Goal: Task Accomplishment & Management: Complete application form

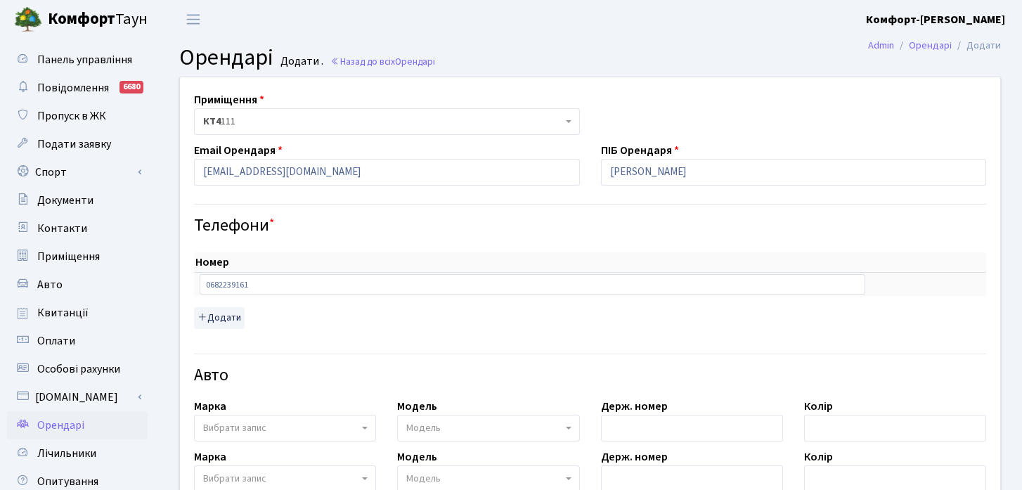
select select "16837"
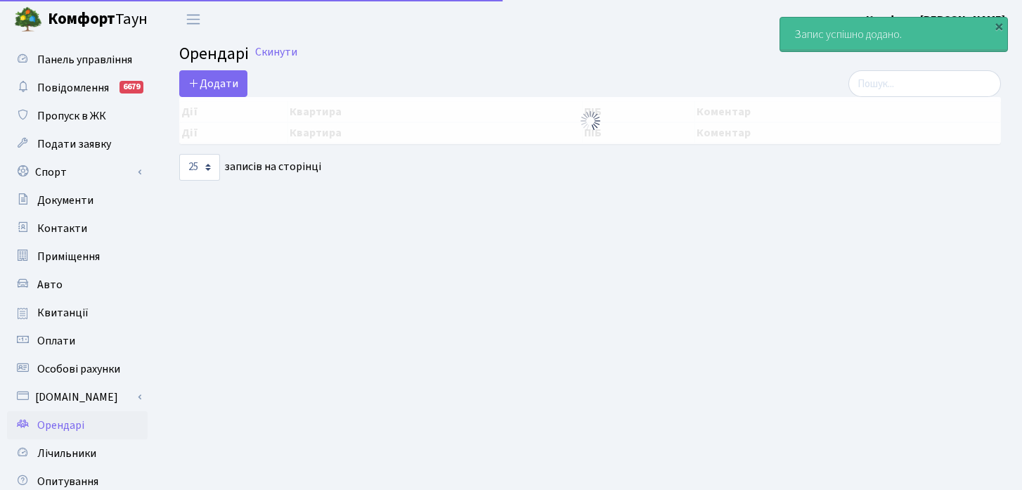
select select "25"
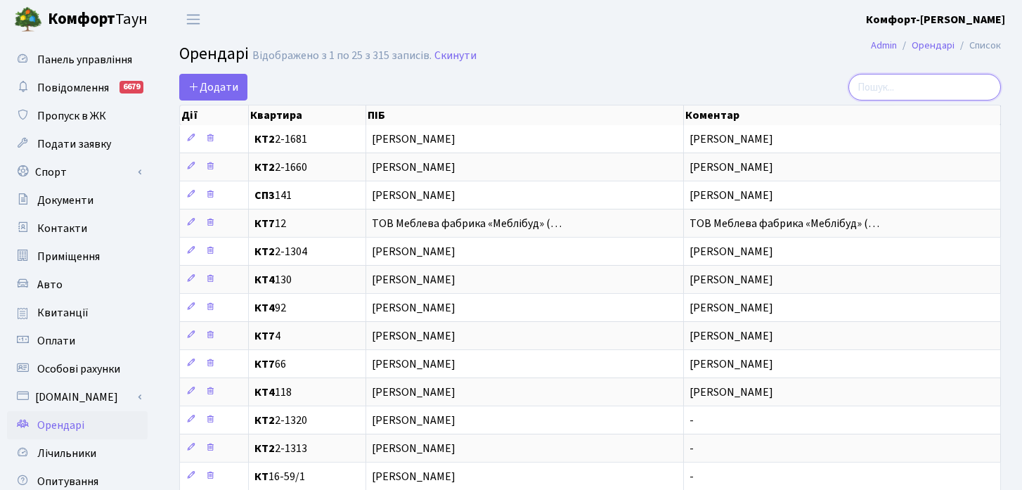
click at [919, 96] on input "search" at bounding box center [924, 87] width 153 height 27
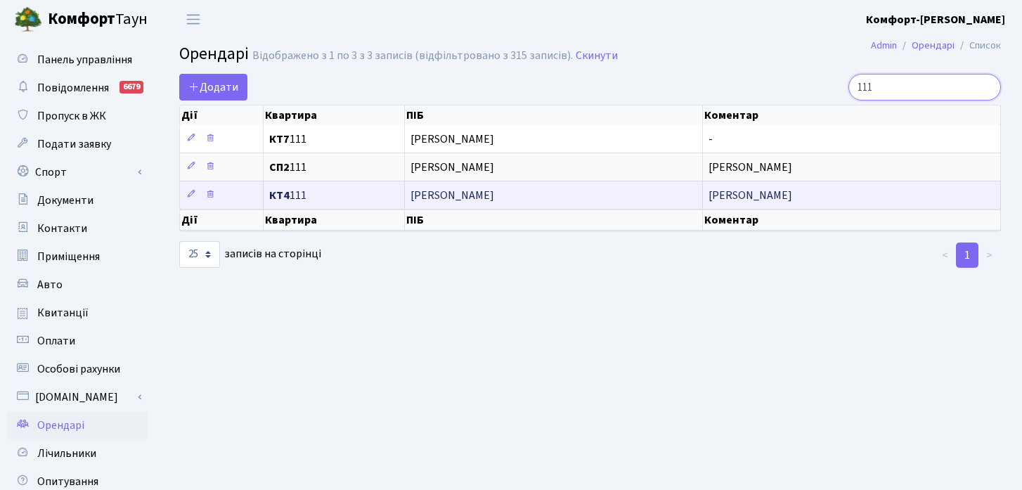
type input "111"
click at [297, 197] on span "КТ4 111" at bounding box center [333, 195] width 129 height 11
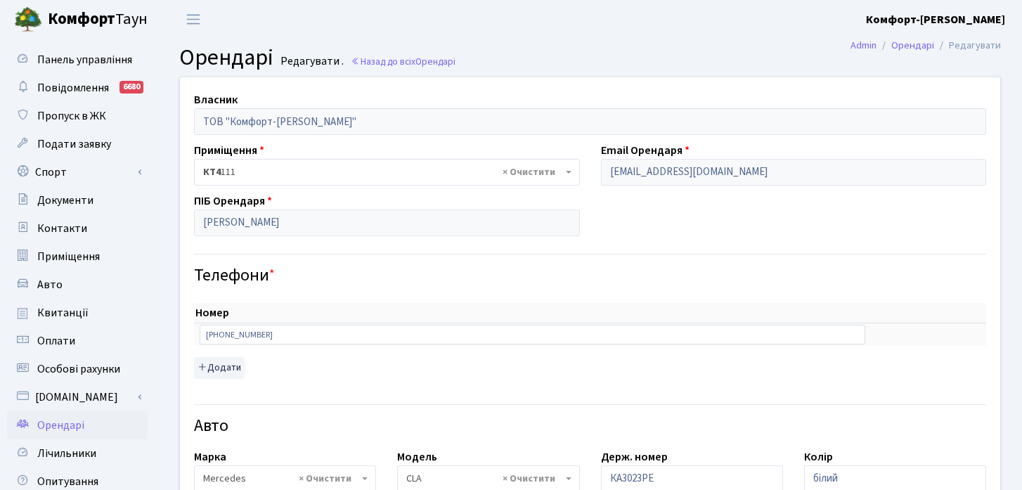
select select "2771"
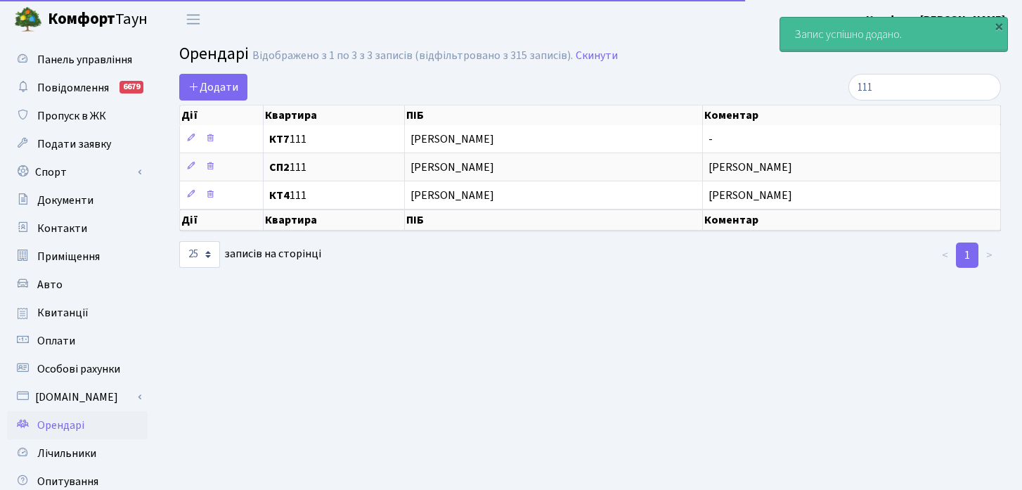
select select "25"
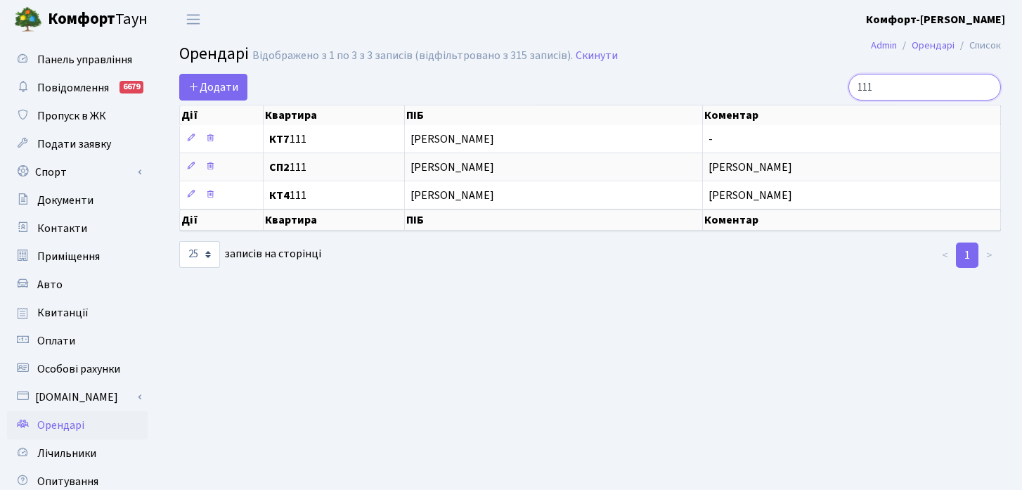
click at [909, 82] on input "111" at bounding box center [924, 87] width 153 height 27
type input "1"
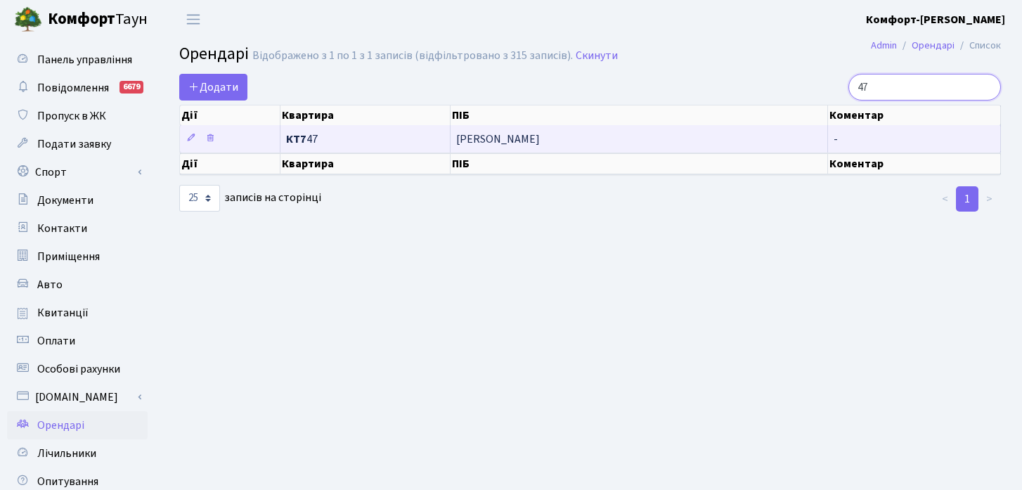
type input "47"
click at [349, 129] on td "КТ7 47" at bounding box center [365, 138] width 170 height 27
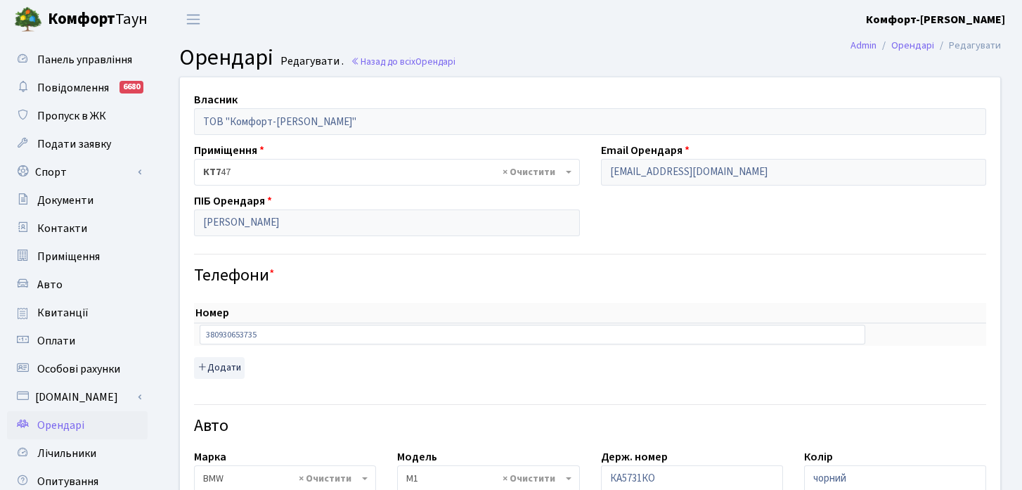
select select "243"
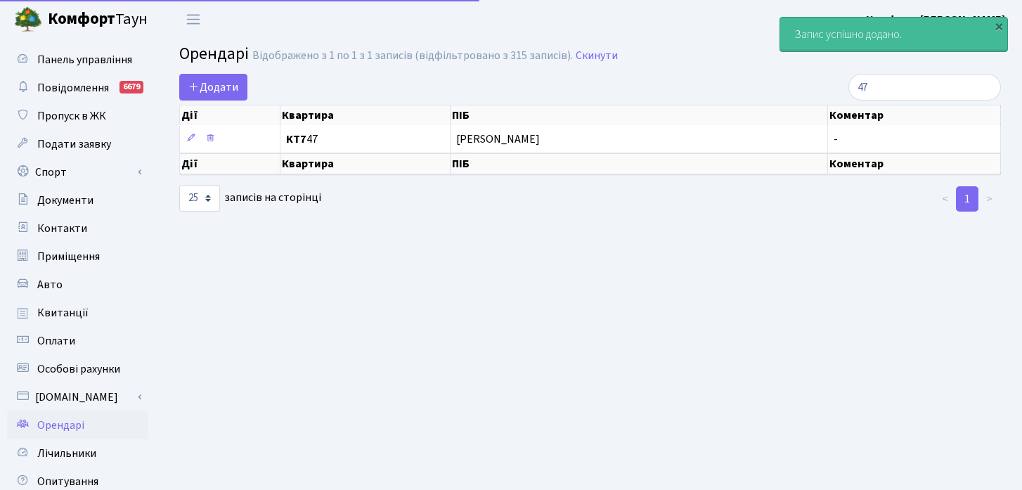
select select "25"
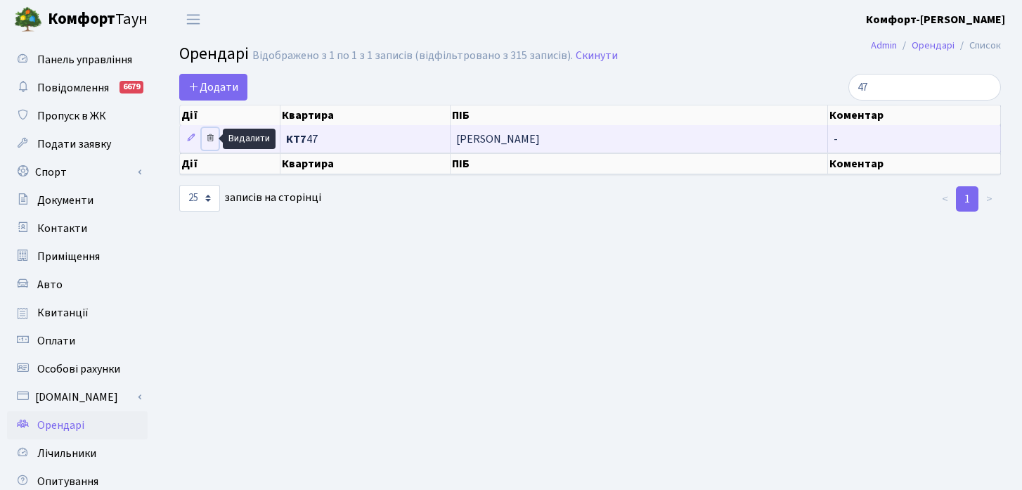
click at [209, 138] on icon at bounding box center [210, 138] width 10 height 10
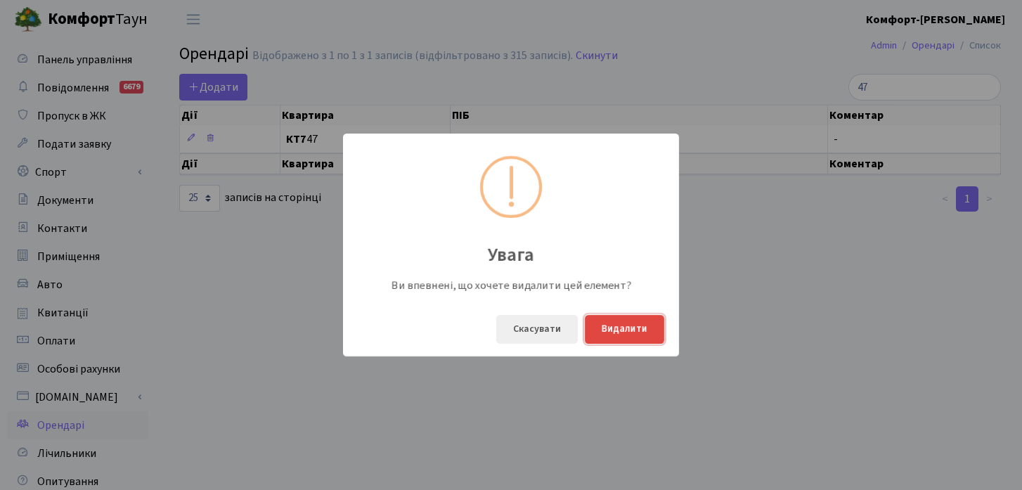
click at [626, 330] on button "Видалити" at bounding box center [624, 329] width 79 height 29
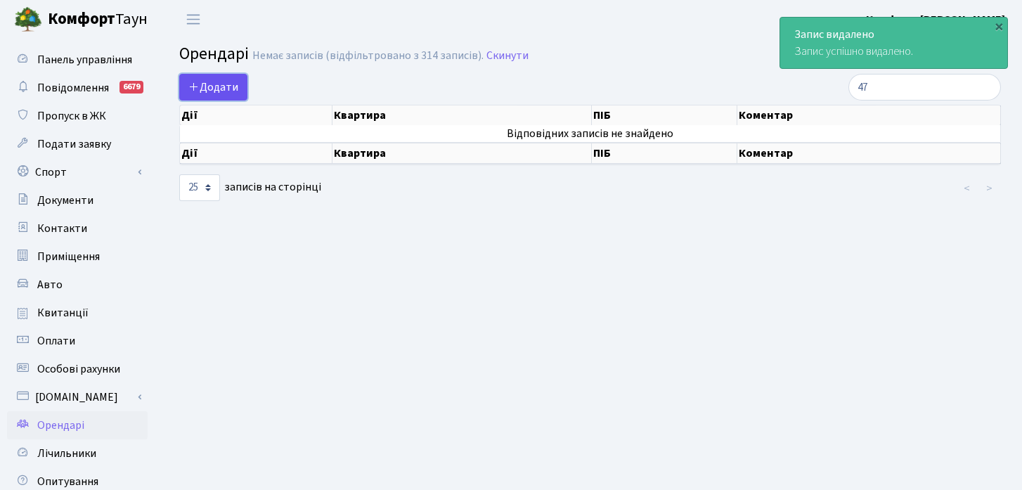
click at [225, 82] on span "Додати" at bounding box center [213, 86] width 50 height 15
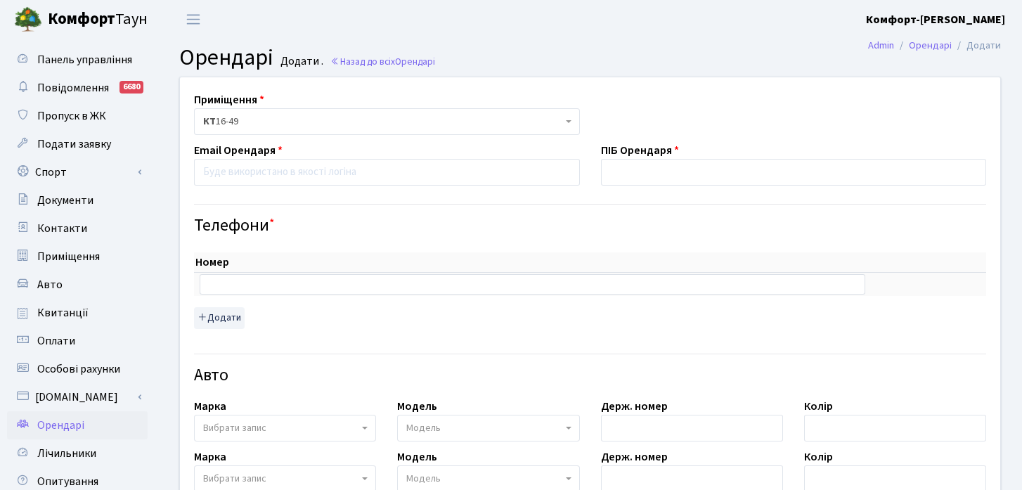
click at [271, 116] on span "КТ 16-49" at bounding box center [382, 122] width 359 height 14
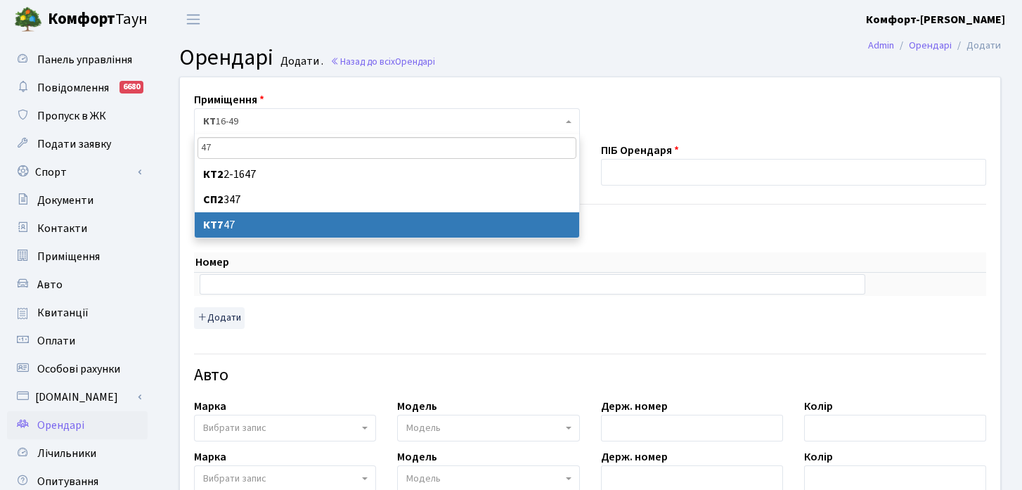
type input "47"
select select "18413"
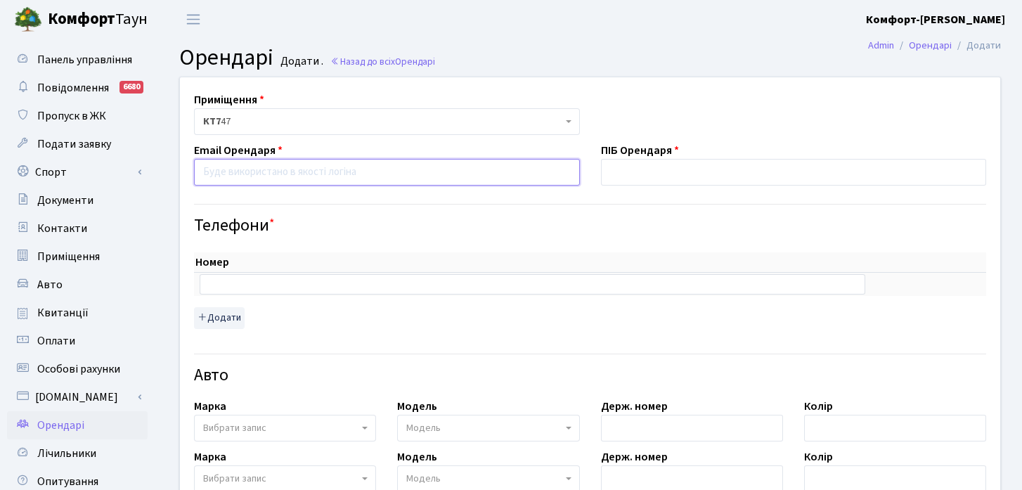
click at [474, 175] on input "email" at bounding box center [387, 172] width 386 height 27
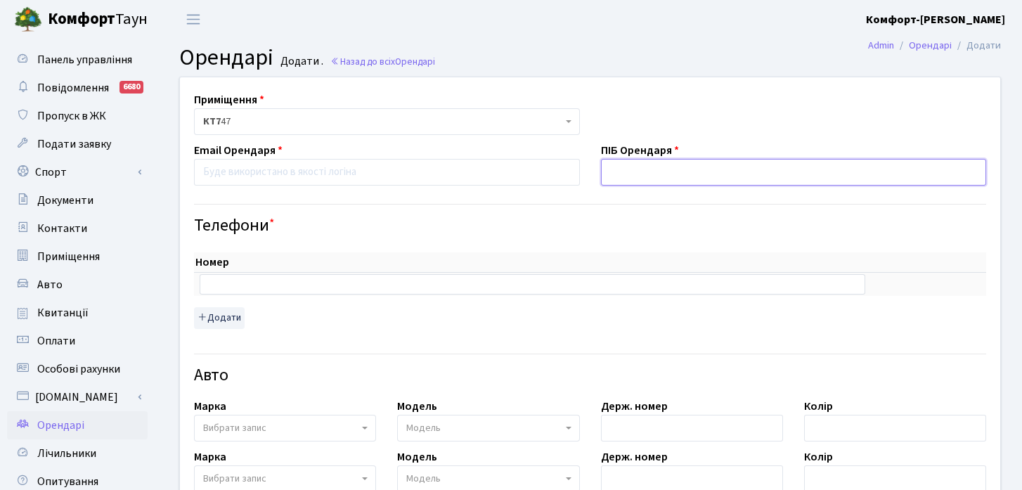
click at [690, 179] on input "text" at bounding box center [794, 172] width 386 height 27
paste input "[PERSON_NAME]"
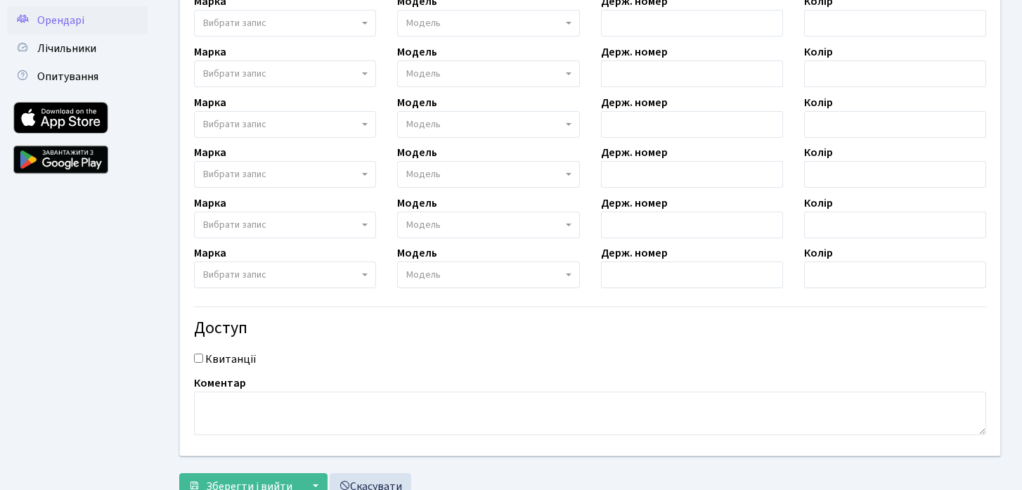
scroll to position [457, 0]
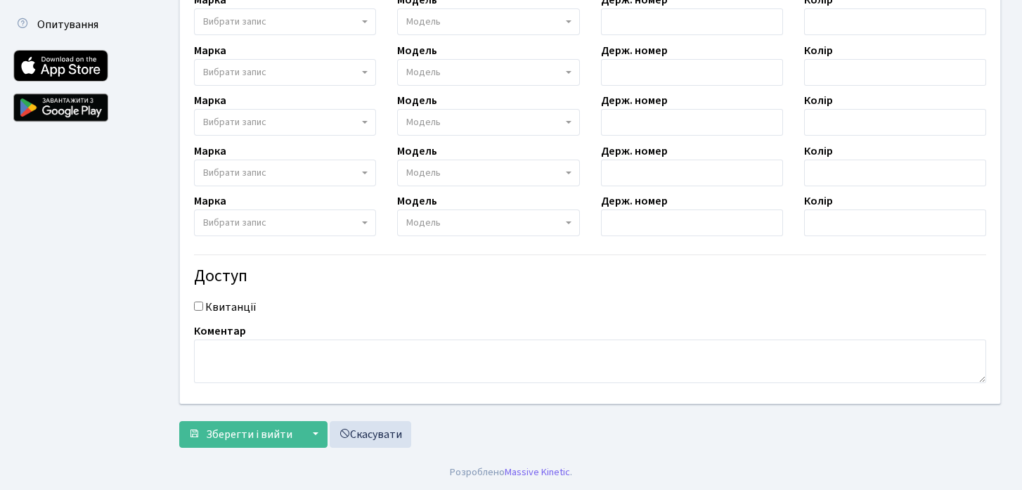
type input "[PERSON_NAME]"
click at [376, 357] on textarea at bounding box center [590, 361] width 792 height 44
paste textarea "[PERSON_NAME]"
type textarea "[PERSON_NAME]"
click at [203, 307] on div "Квитанції" at bounding box center [589, 307] width 813 height 17
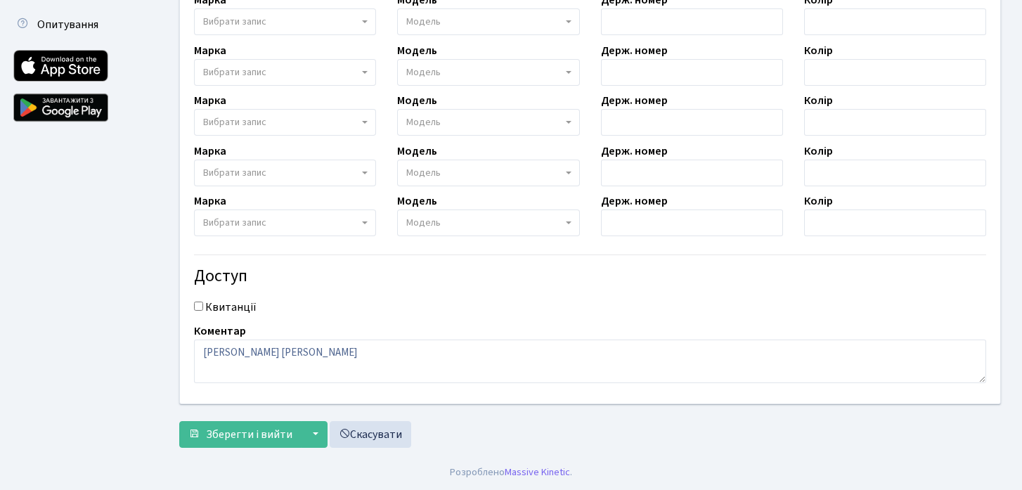
click at [197, 307] on input "Квитанції" at bounding box center [198, 305] width 9 height 9
checkbox input "true"
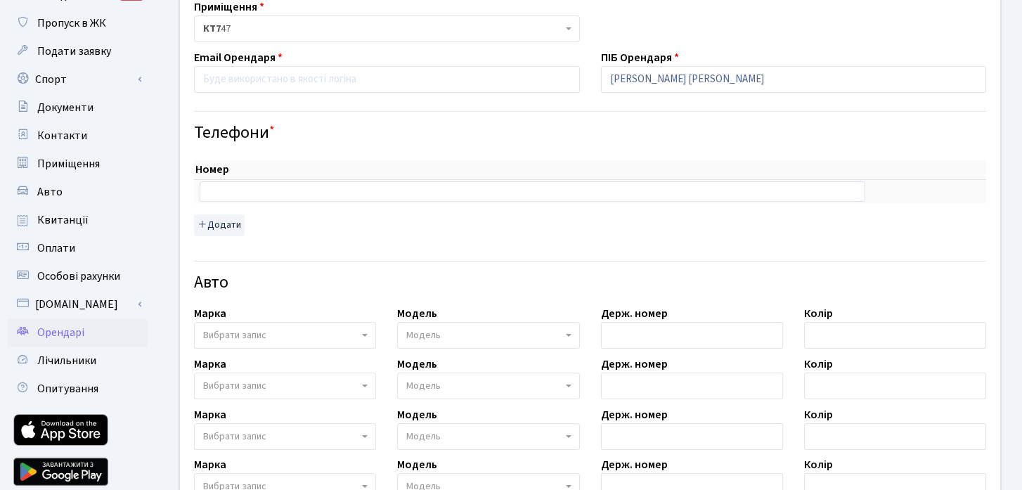
scroll to position [0, 0]
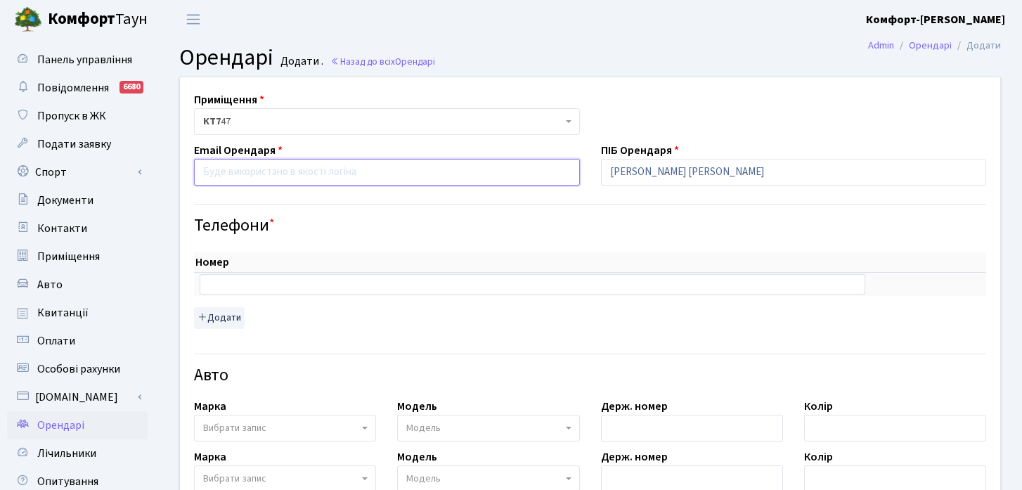
click at [323, 179] on input "email" at bounding box center [387, 172] width 386 height 27
paste input "kosmosleone@gmail.com"
type input "kosmosleone@gmail.com"
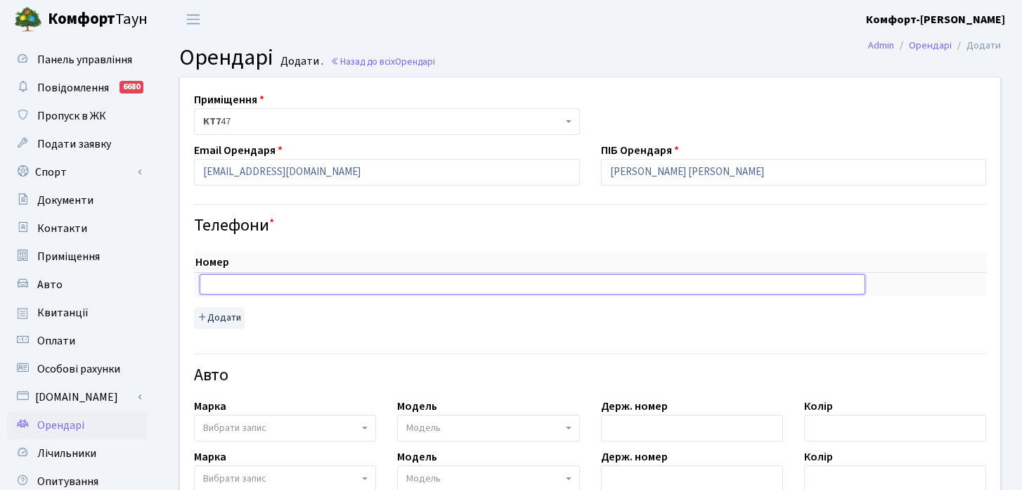
click at [320, 283] on input "text" at bounding box center [533, 284] width 666 height 20
paste input "380988221559"
type input "380988221559"
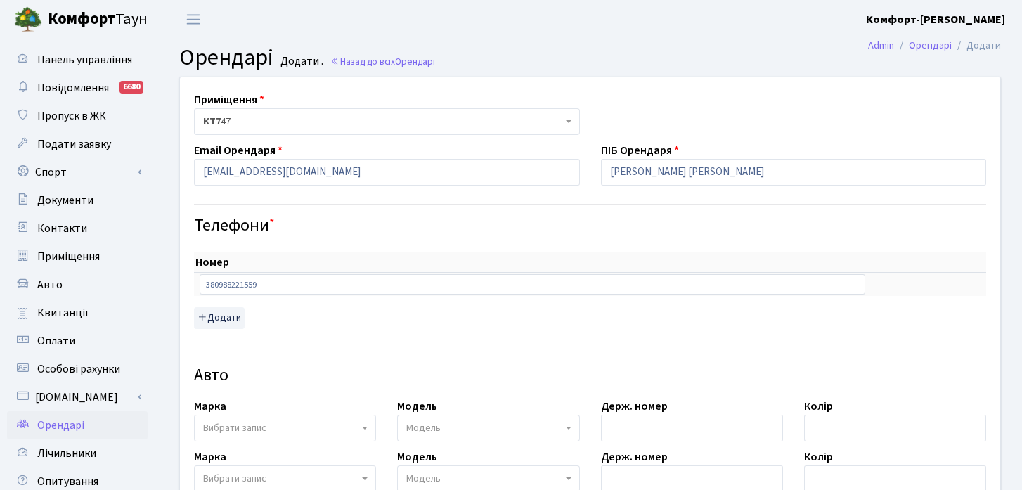
click at [399, 250] on div "Номер sort item delete item 380988221559 sort item delete item Додати" at bounding box center [589, 285] width 813 height 100
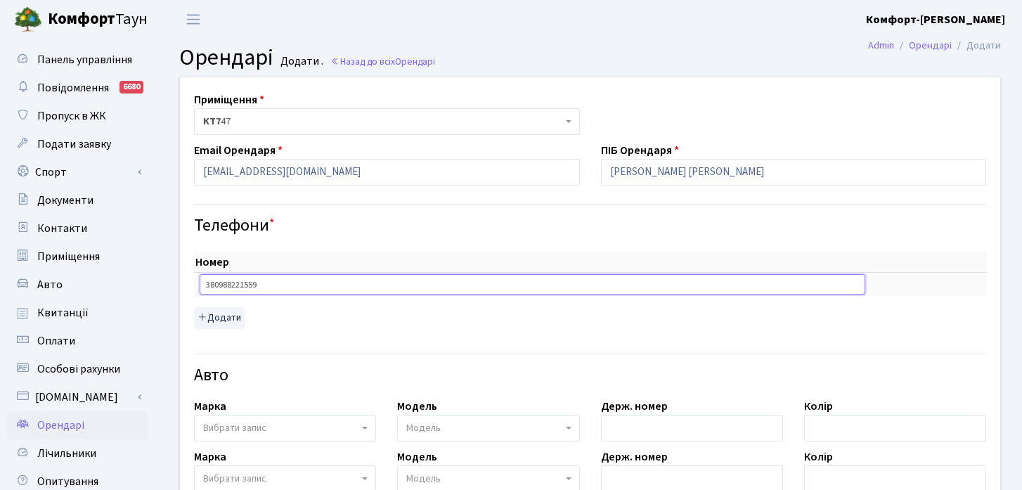
click at [290, 290] on input "380988221559" at bounding box center [533, 284] width 666 height 20
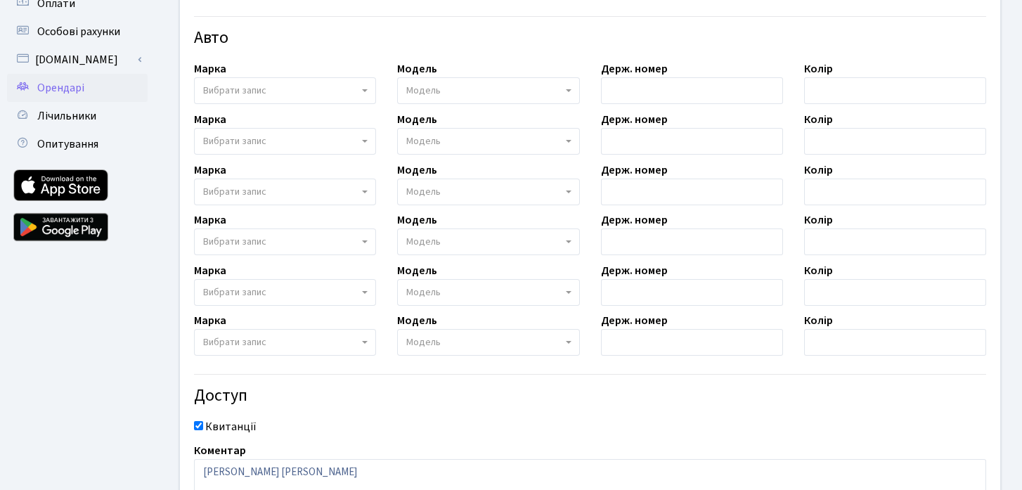
scroll to position [457, 0]
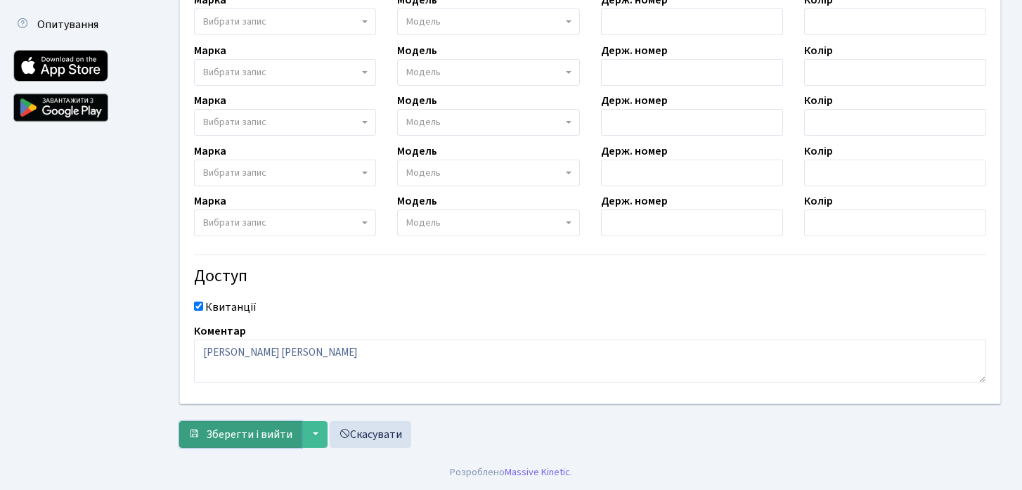
click at [258, 433] on span "Зберегти і вийти" at bounding box center [249, 434] width 86 height 15
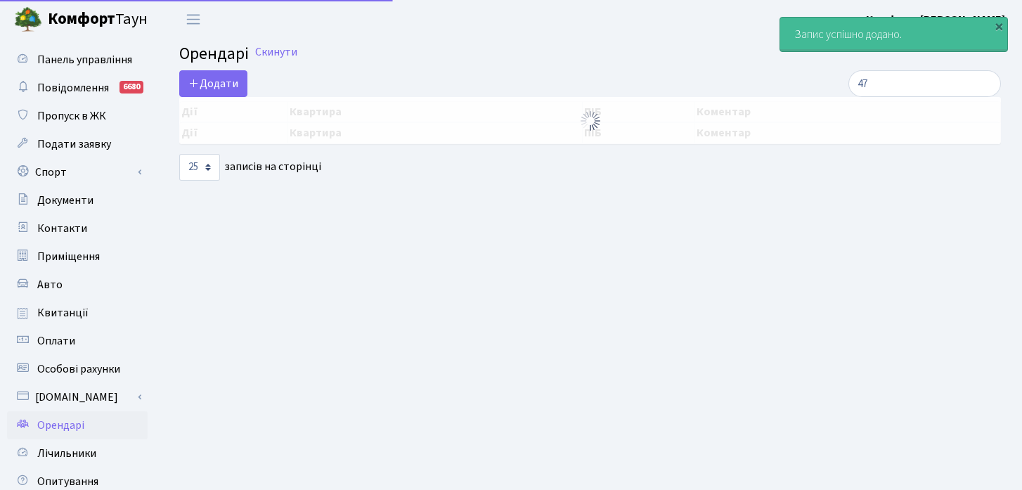
select select "25"
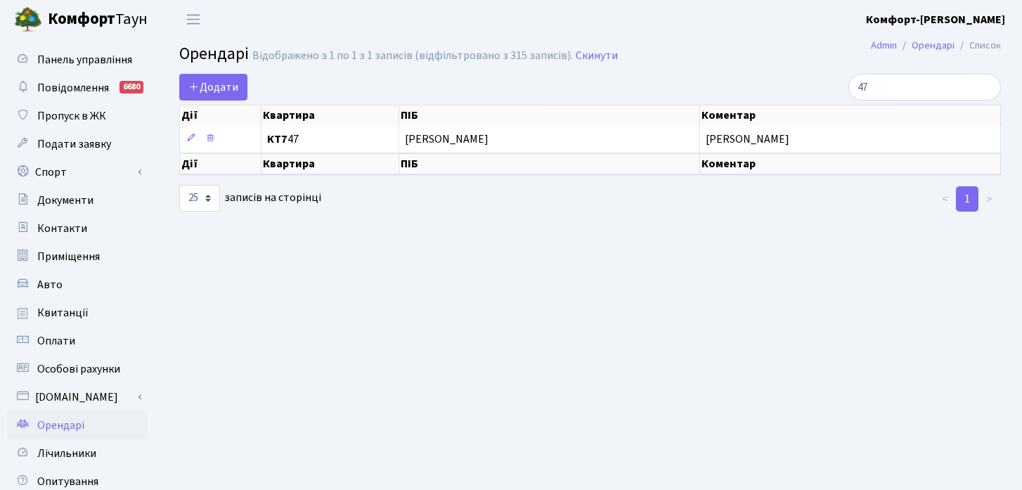
click at [82, 422] on span "Орендарі" at bounding box center [60, 424] width 47 height 15
select select "25"
